Goal: Information Seeking & Learning: Compare options

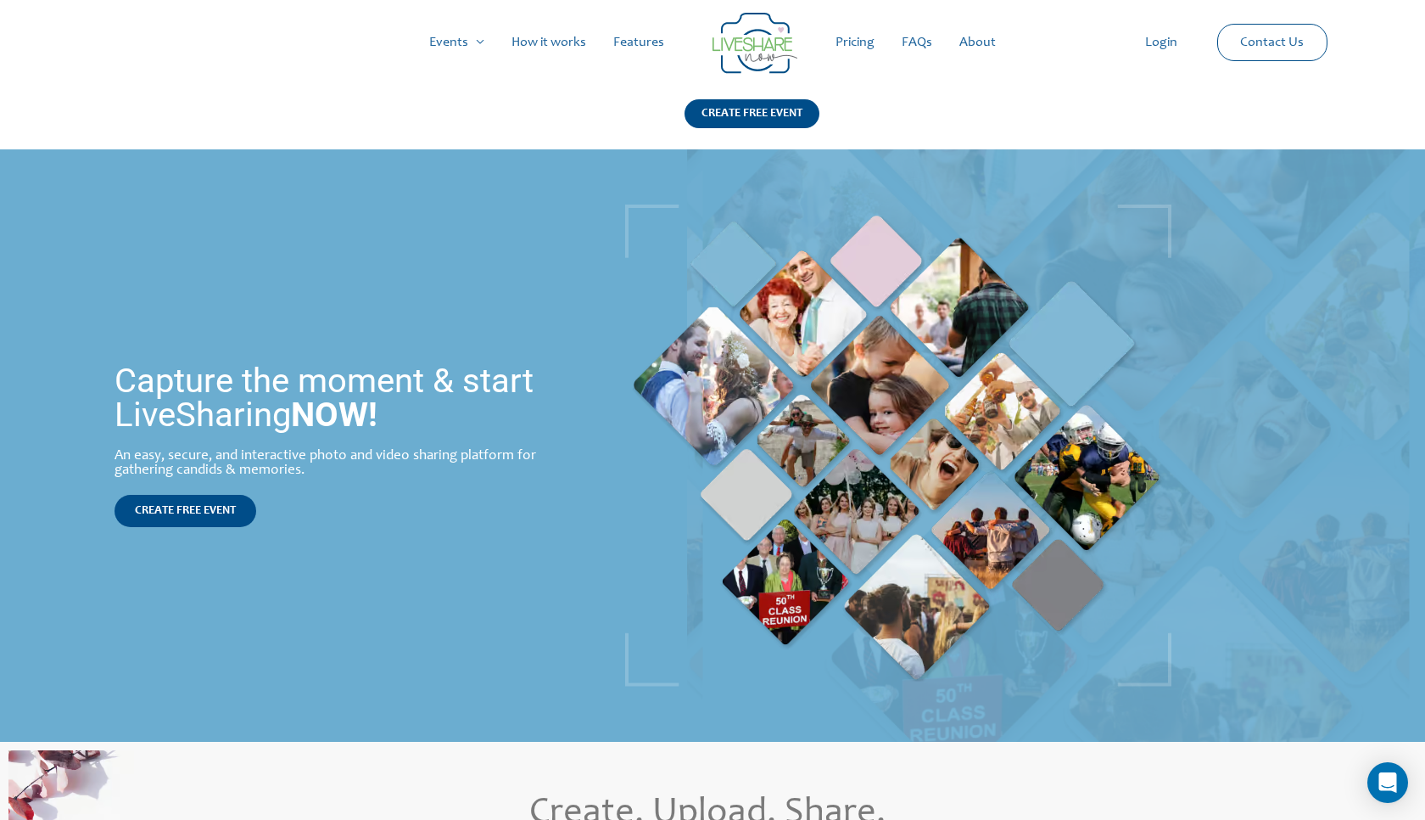
click at [864, 43] on link "Pricing" at bounding box center [855, 42] width 66 height 54
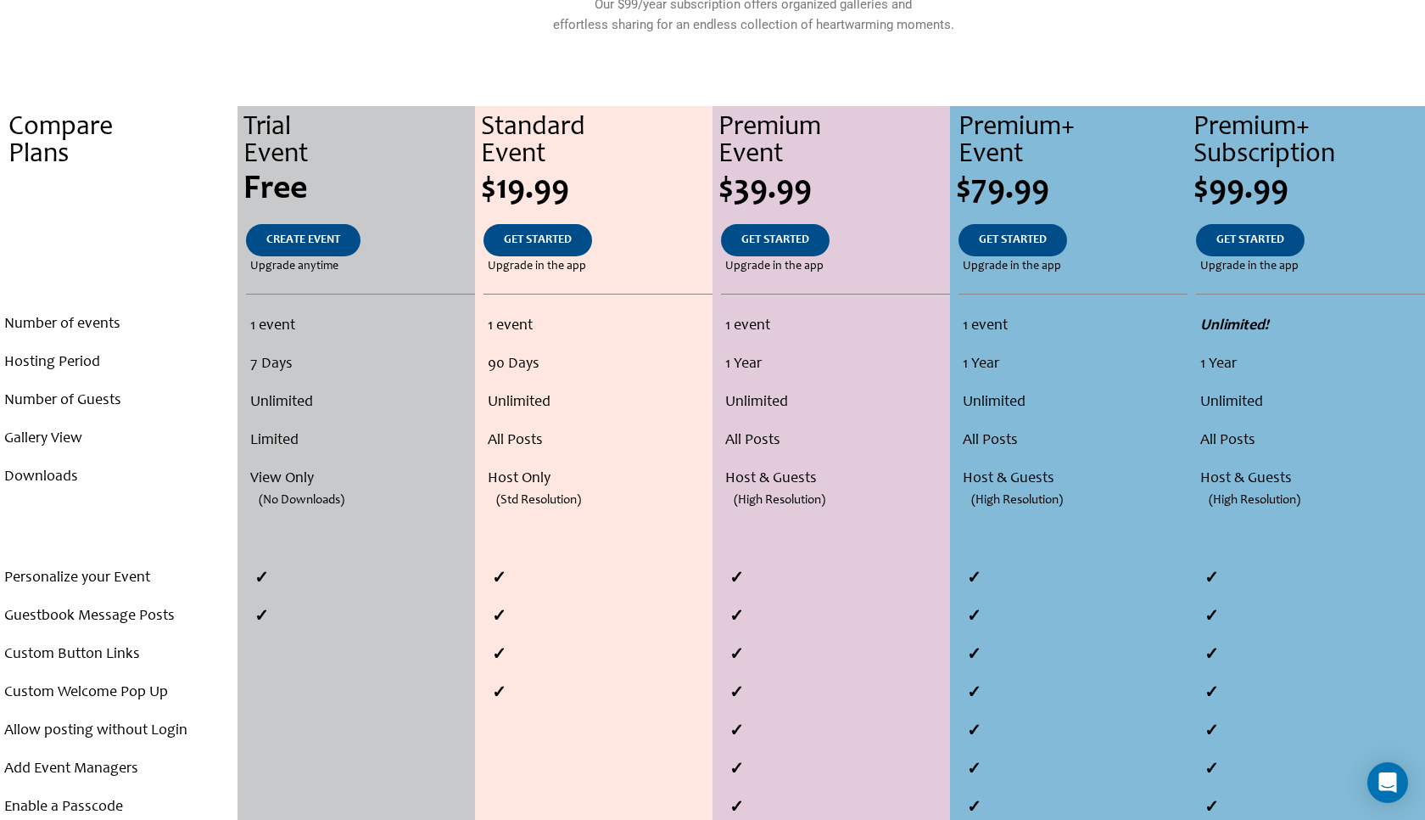
scroll to position [360, 0]
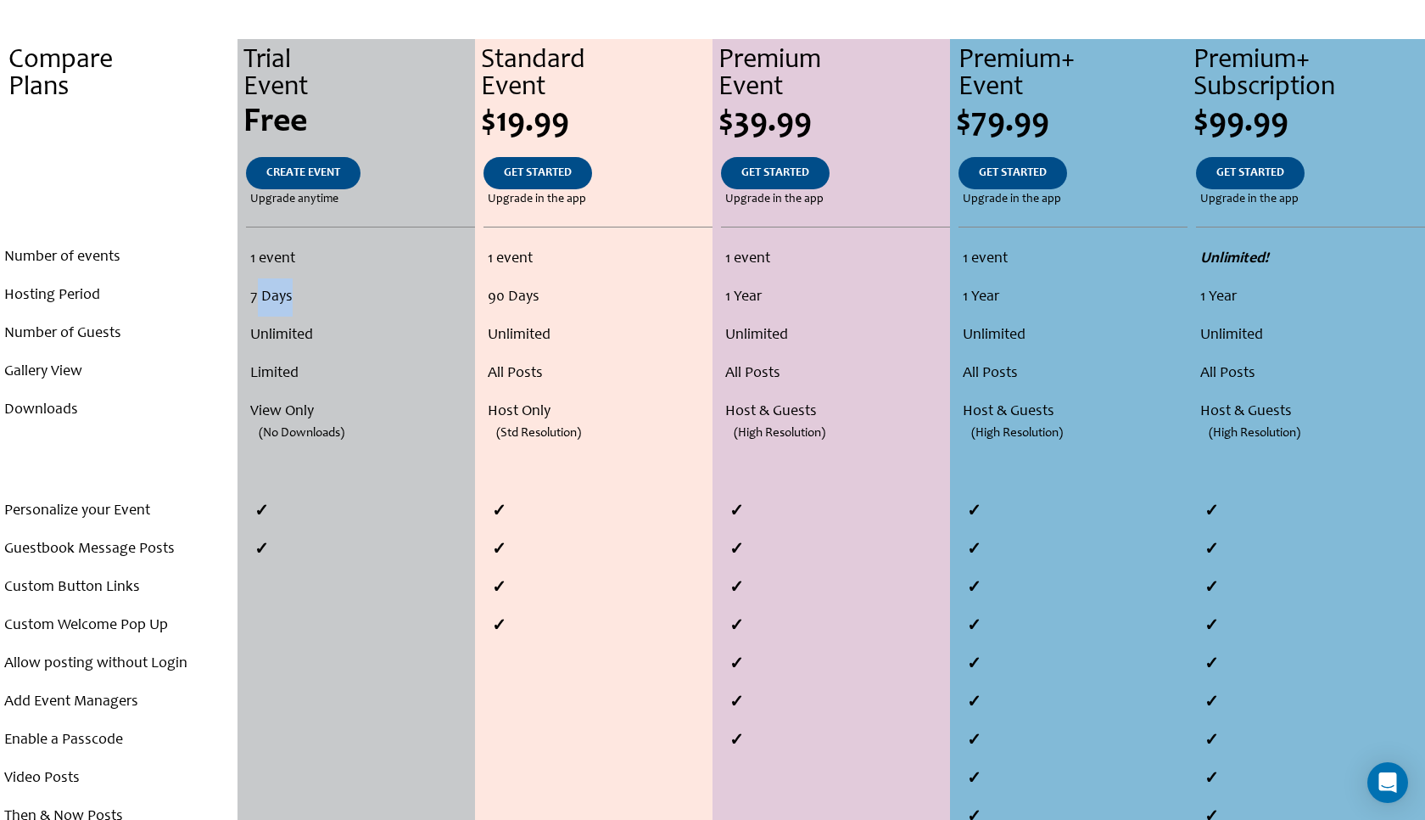
drag, startPoint x: 257, startPoint y: 288, endPoint x: 305, endPoint y: 283, distance: 48.5
click at [305, 283] on li "7 Days" at bounding box center [360, 297] width 220 height 38
drag, startPoint x: 255, startPoint y: 303, endPoint x: 298, endPoint y: 300, distance: 42.5
click at [299, 301] on li "7 Days" at bounding box center [360, 297] width 220 height 38
drag, startPoint x: 253, startPoint y: 333, endPoint x: 338, endPoint y: 333, distance: 84.8
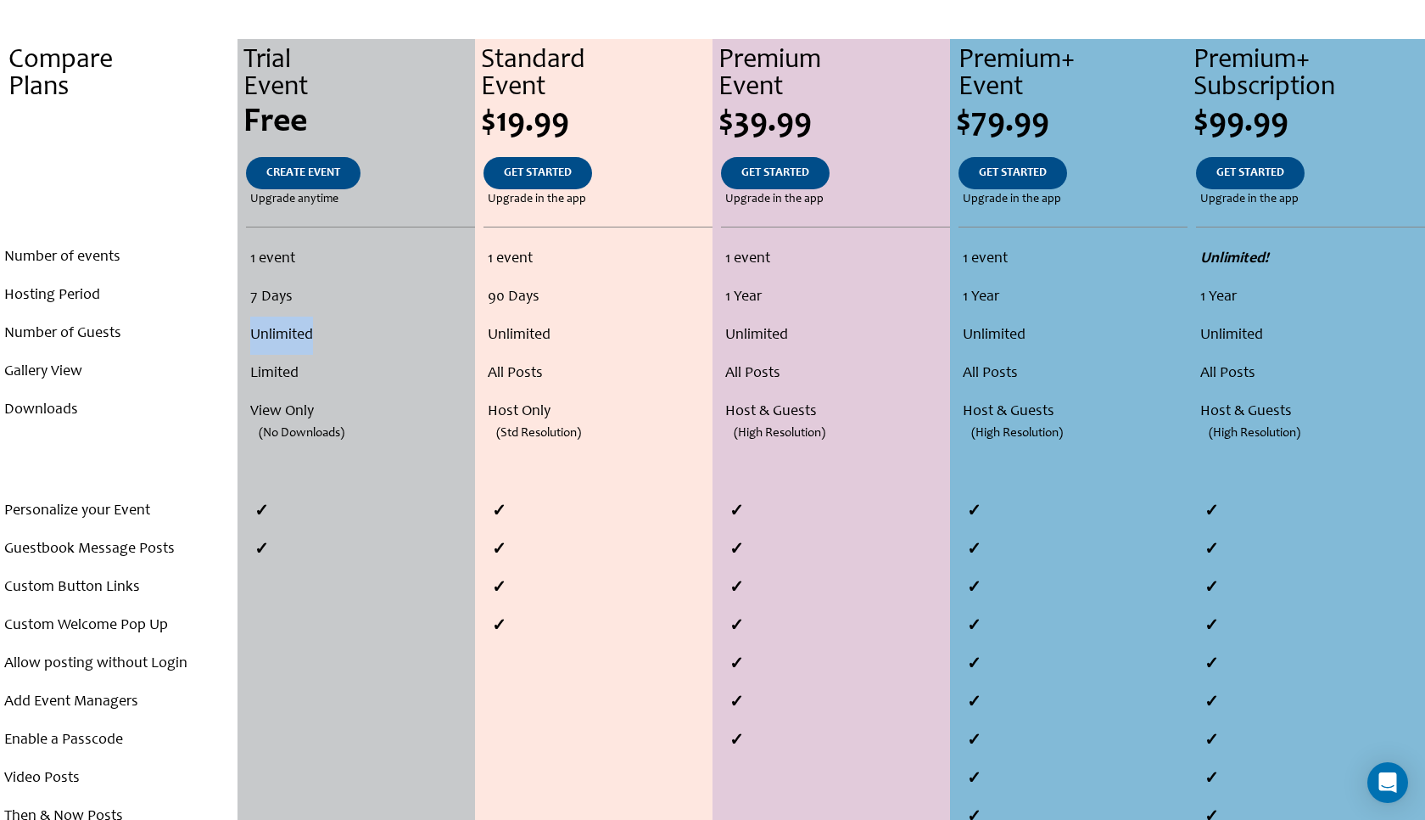
click at [338, 333] on li "Unlimited" at bounding box center [360, 335] width 220 height 38
drag, startPoint x: 250, startPoint y: 363, endPoint x: 318, endPoint y: 360, distance: 68.0
click at [318, 361] on ul "1 event 7 Days Unlimited Limited View Only (No Downloads)" at bounding box center [356, 354] width 228 height 229
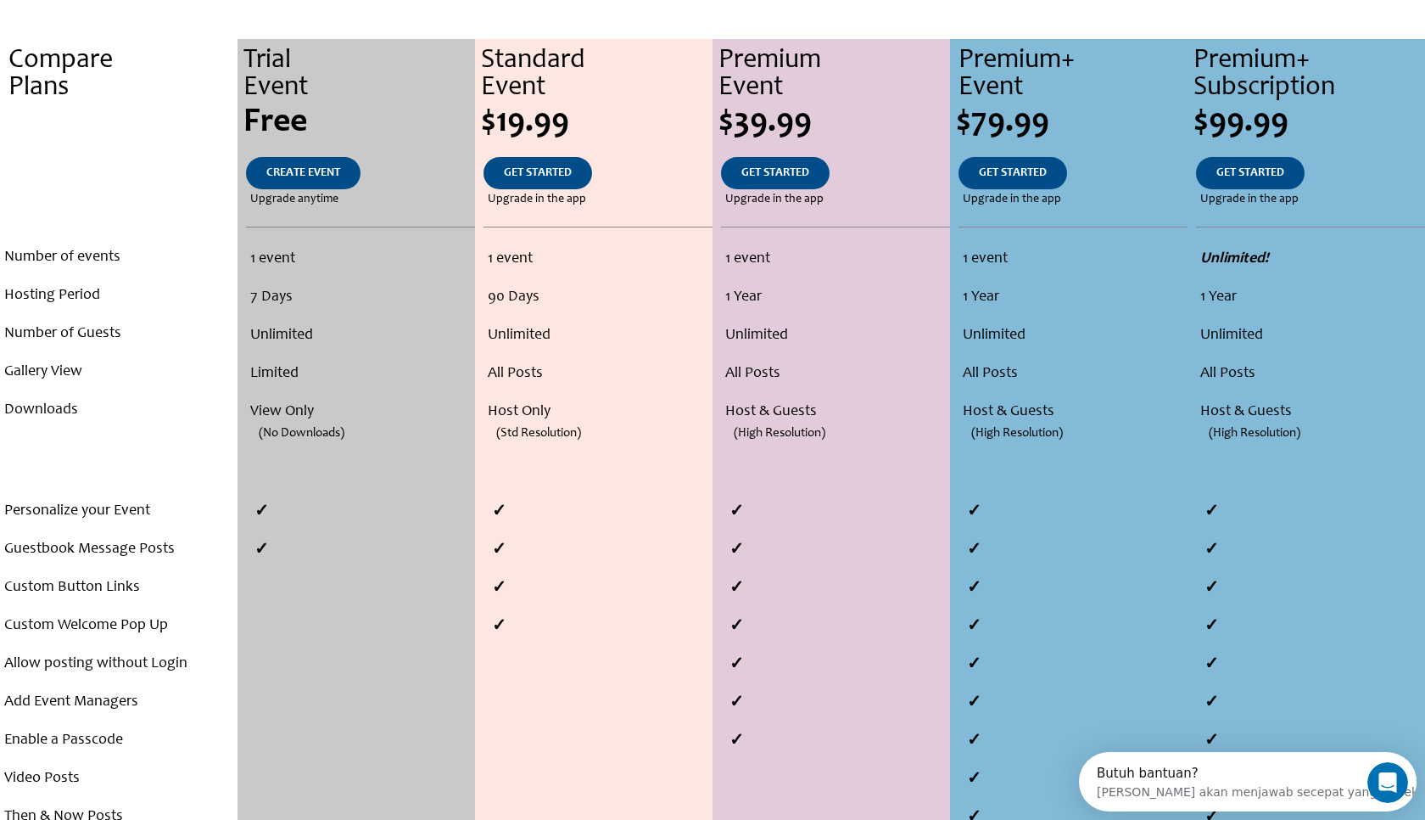
scroll to position [0, 0]
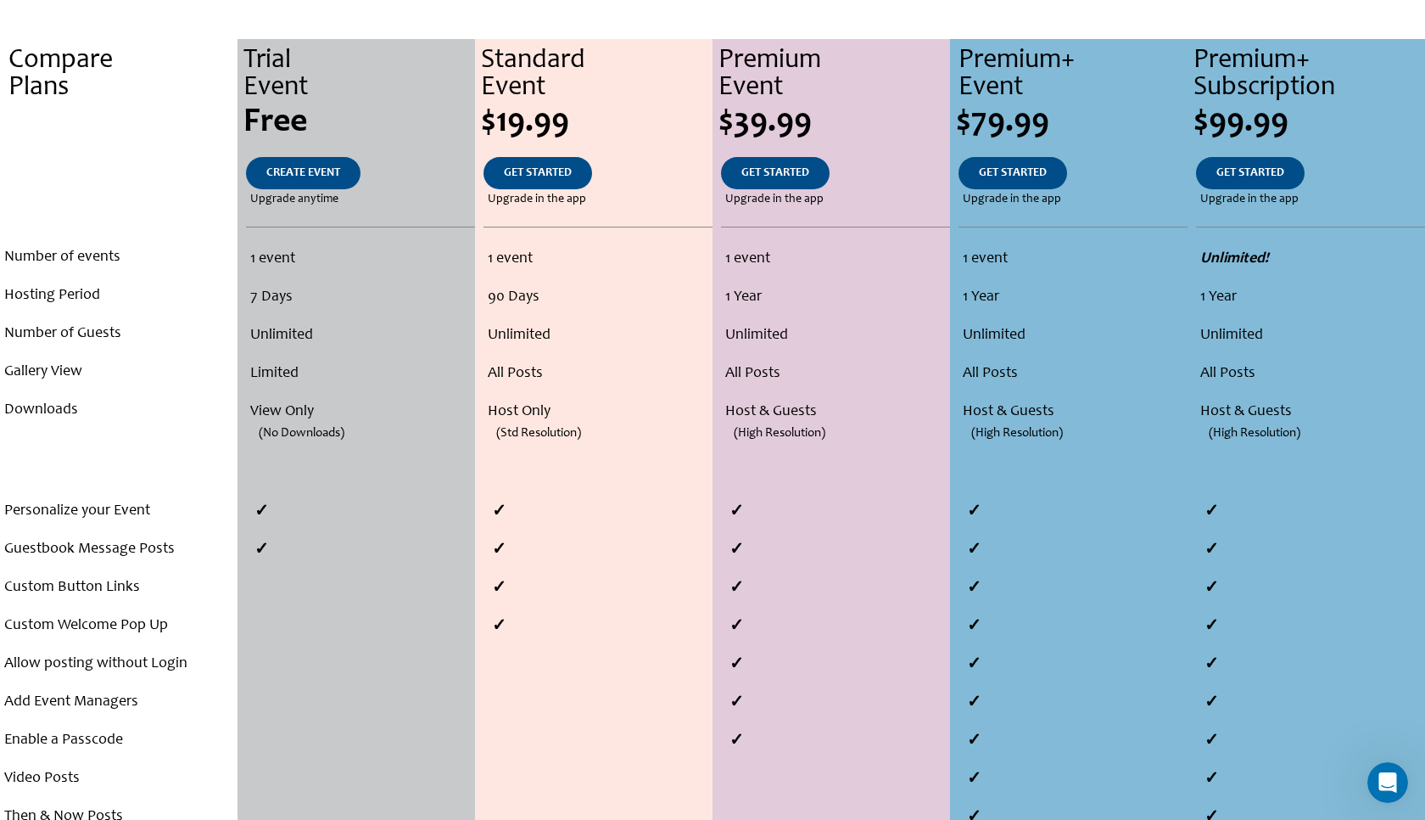
drag, startPoint x: 247, startPoint y: 405, endPoint x: 358, endPoint y: 434, distance: 115.0
click at [358, 436] on ul "1 event 7 Days Unlimited Limited View Only (No Downloads)" at bounding box center [356, 354] width 228 height 229
drag, startPoint x: 544, startPoint y: 393, endPoint x: 591, endPoint y: 435, distance: 63.7
click at [592, 437] on ul "1 event 90 Days Unlimited All Posts Host Only (Std Resolution)" at bounding box center [593, 354] width 229 height 229
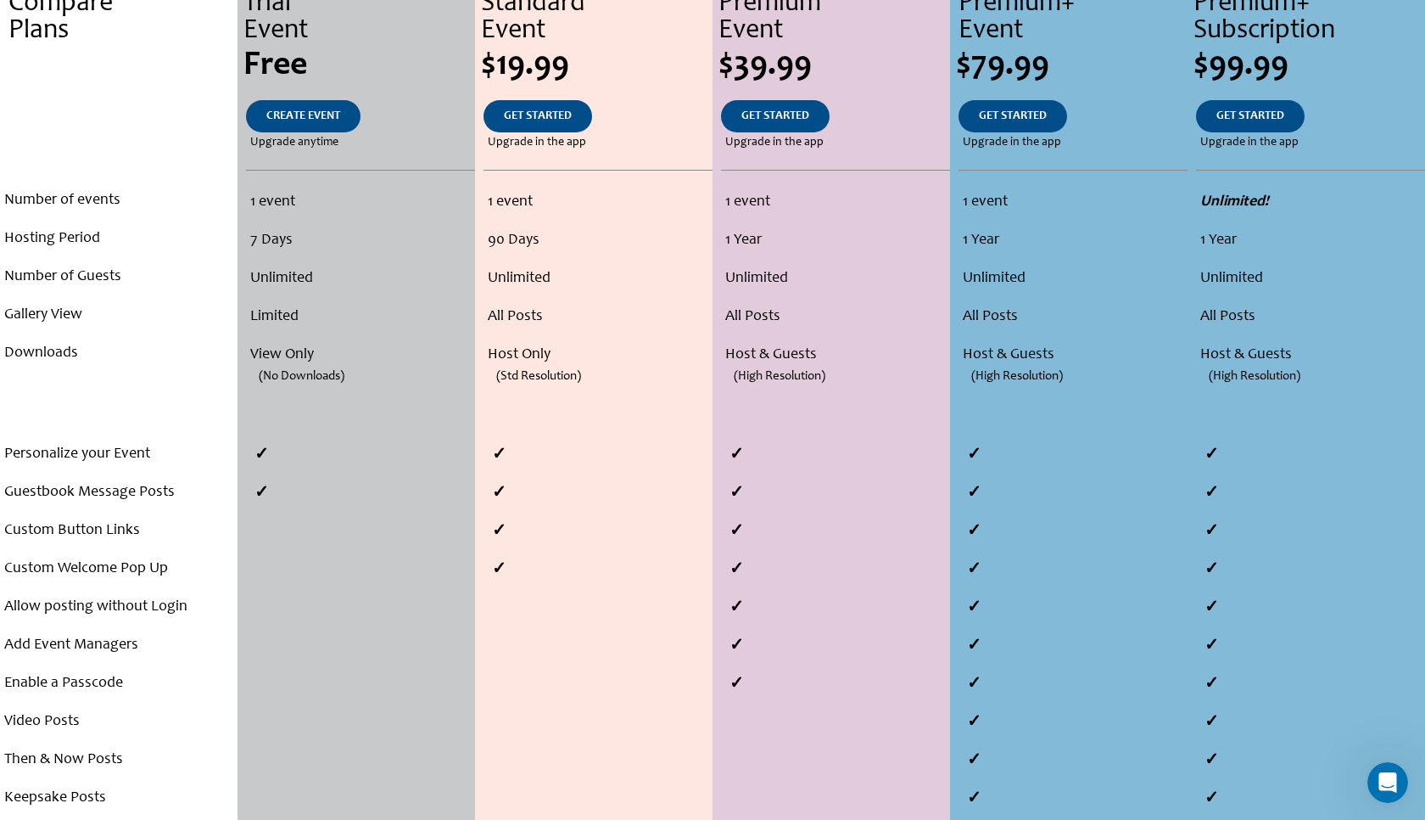
drag, startPoint x: 257, startPoint y: 447, endPoint x: 282, endPoint y: 459, distance: 27.3
click at [282, 459] on li at bounding box center [360, 454] width 229 height 38
drag, startPoint x: 250, startPoint y: 505, endPoint x: 298, endPoint y: 504, distance: 47.5
click at [298, 504] on li at bounding box center [360, 492] width 229 height 38
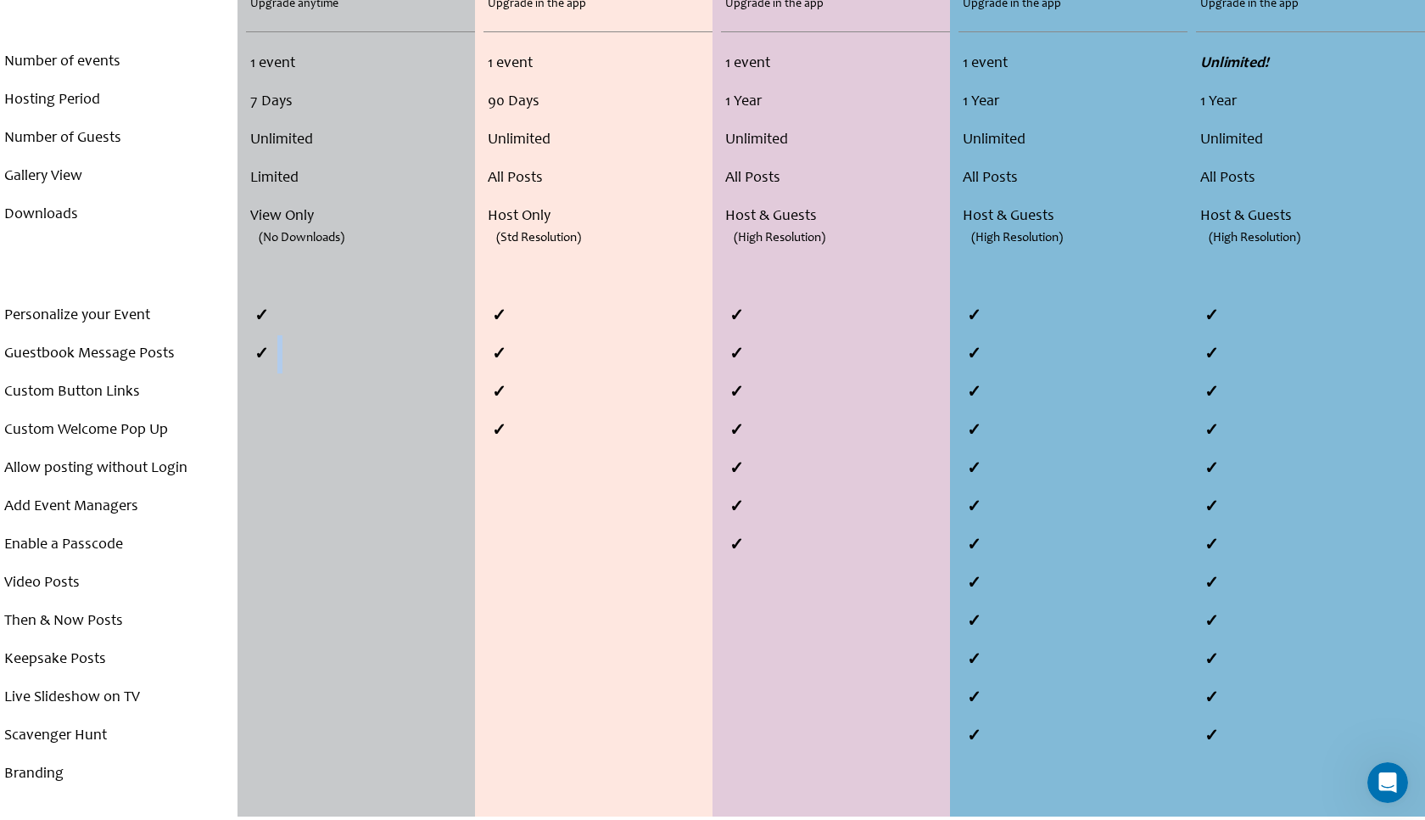
scroll to position [558, 0]
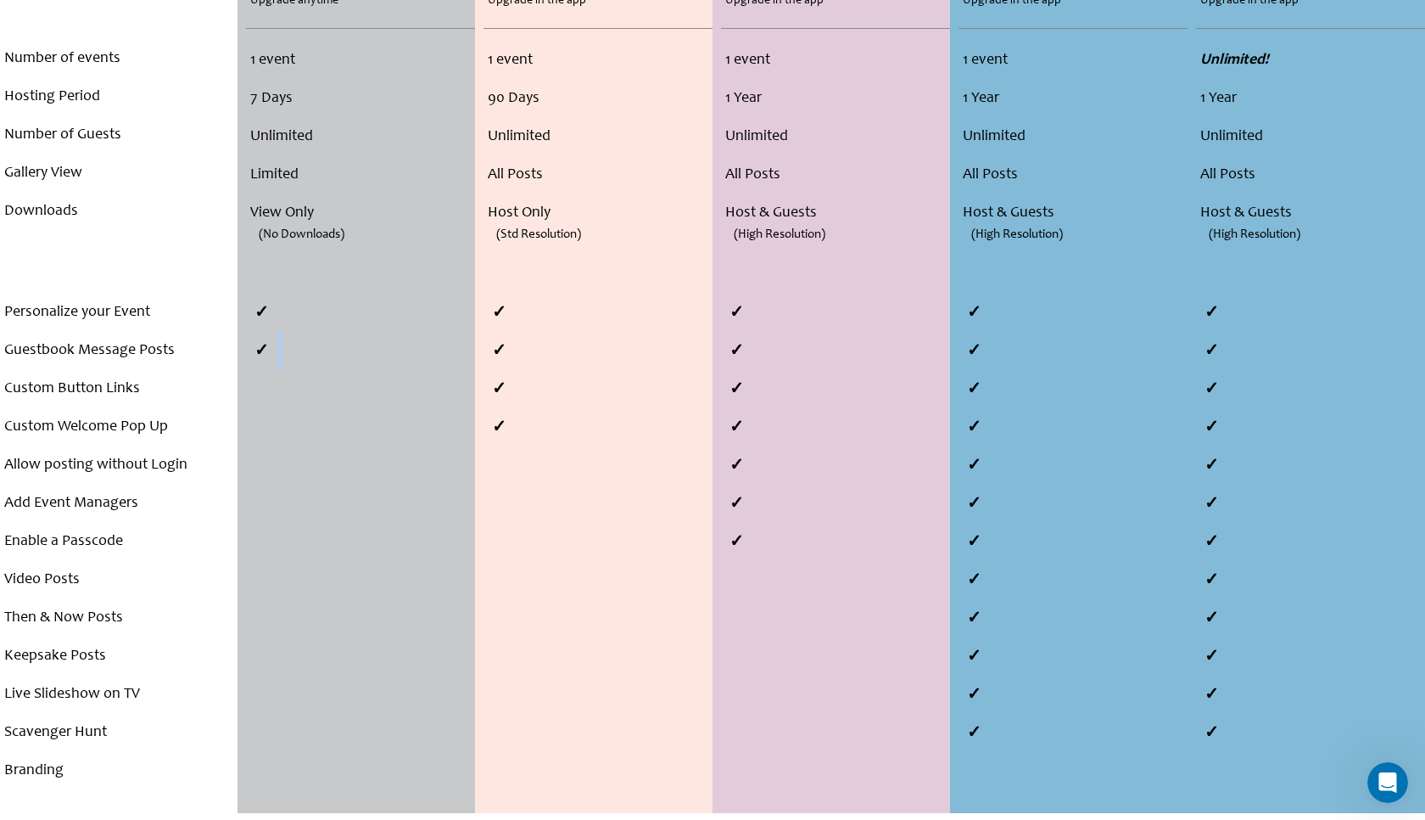
drag, startPoint x: 500, startPoint y: 424, endPoint x: 532, endPoint y: 424, distance: 32.2
click at [532, 424] on li at bounding box center [598, 427] width 229 height 38
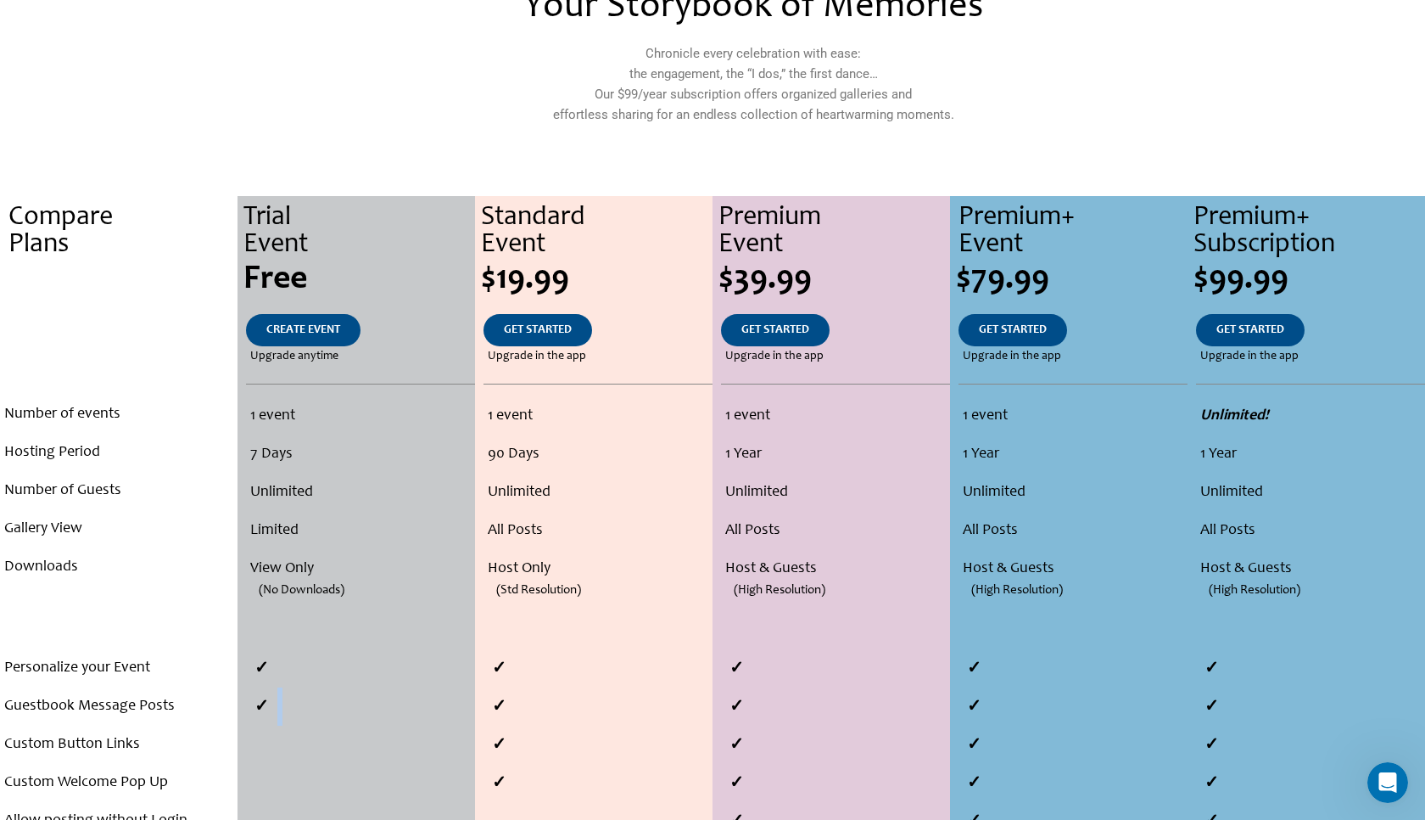
scroll to position [0, 0]
